Goal: Transaction & Acquisition: Download file/media

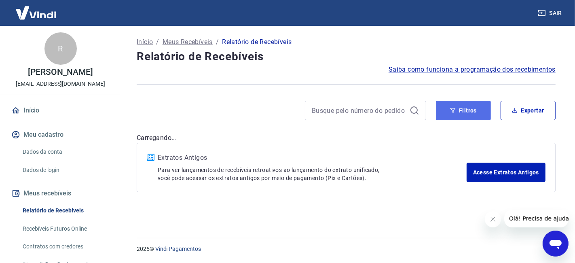
click at [460, 107] on button "Filtros" at bounding box center [463, 110] width 55 height 19
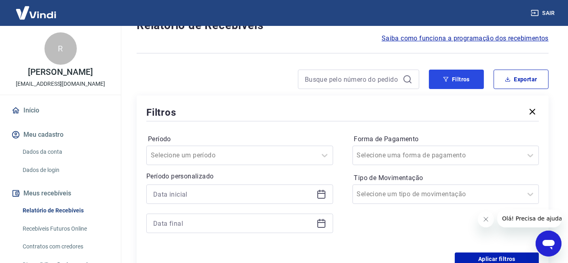
scroll to position [90, 0]
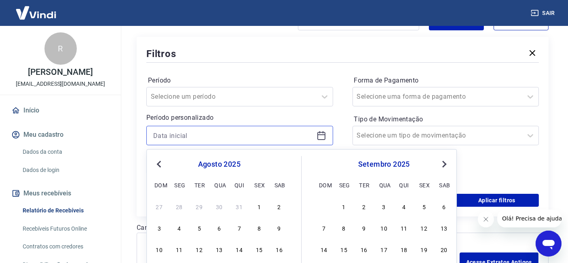
click at [193, 135] on input at bounding box center [233, 135] width 160 height 12
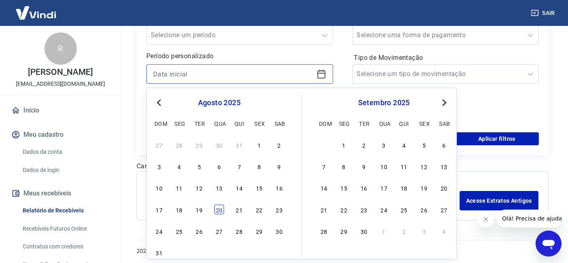
scroll to position [152, 0]
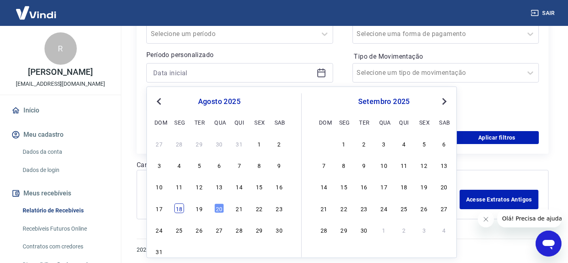
click at [178, 208] on div "18" at bounding box center [179, 208] width 10 height 10
type input "18/08/2025"
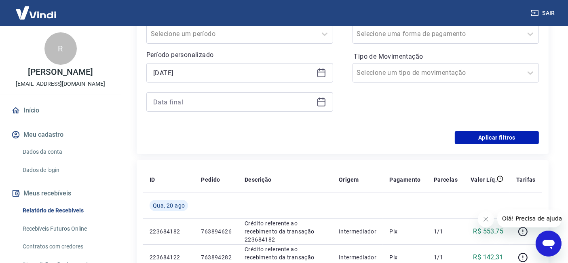
click at [199, 108] on div at bounding box center [239, 101] width 187 height 19
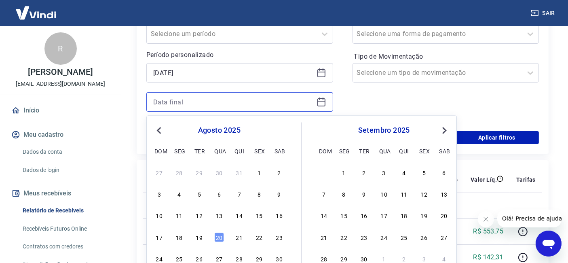
click at [201, 100] on input at bounding box center [233, 102] width 160 height 12
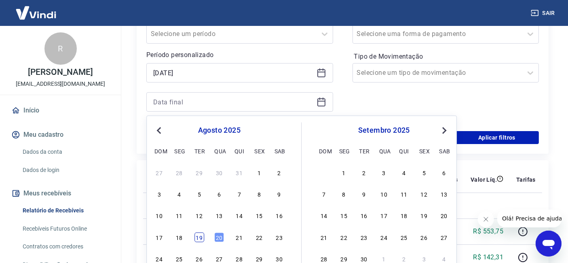
click at [199, 239] on div "19" at bounding box center [200, 237] width 10 height 10
type input "19/08/2025"
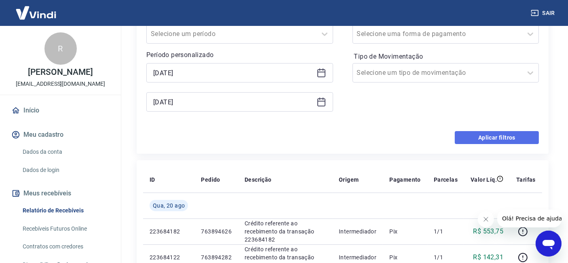
click at [474, 132] on button "Aplicar filtros" at bounding box center [497, 137] width 84 height 13
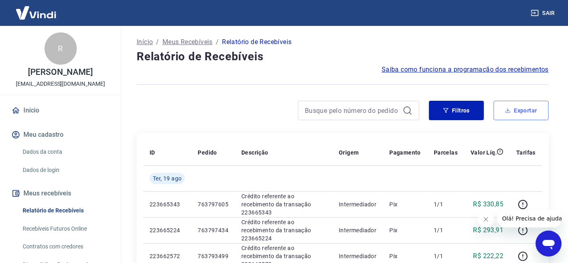
click at [518, 110] on button "Exportar" at bounding box center [521, 110] width 55 height 19
type input "18/08/2025"
type input "19/08/2025"
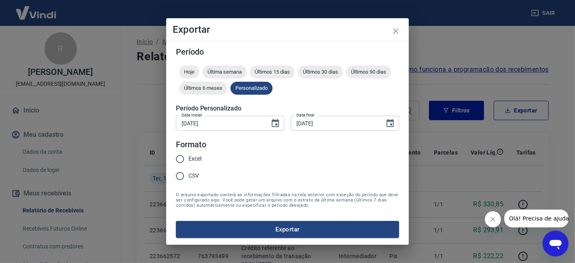
click at [195, 158] on span "Excel" at bounding box center [194, 158] width 13 height 8
click at [188, 158] on input "Excel" at bounding box center [179, 158] width 17 height 17
radio input "true"
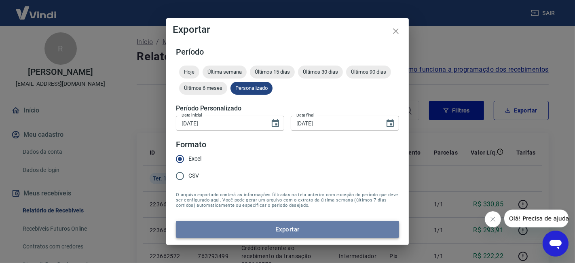
click at [244, 235] on button "Exportar" at bounding box center [287, 229] width 223 height 17
